Goal: Complete application form

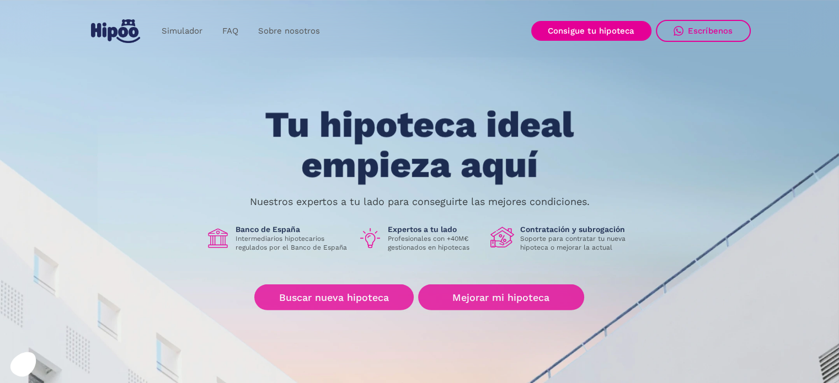
scroll to position [4, 0]
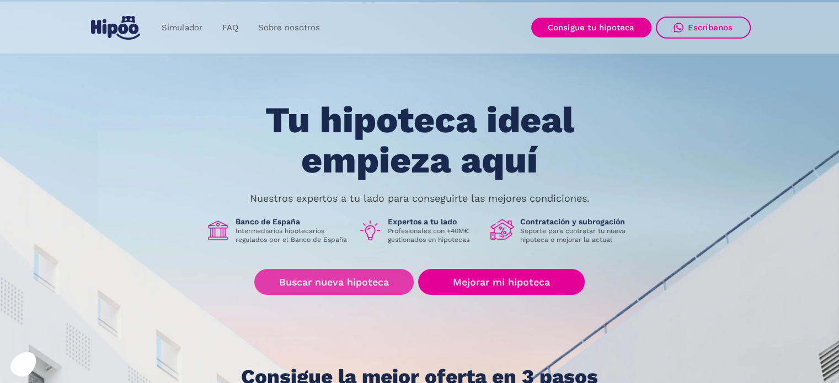
click at [304, 281] on link "Buscar nueva hipoteca" at bounding box center [333, 282] width 159 height 26
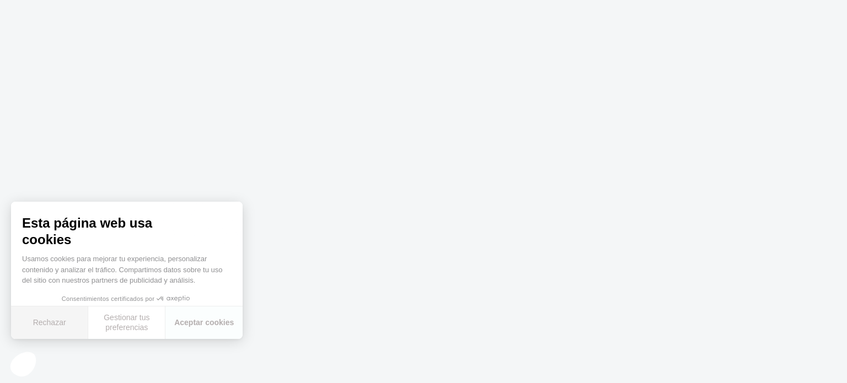
click at [69, 317] on button "Rechazar" at bounding box center [49, 323] width 77 height 33
